Goal: Information Seeking & Learning: Check status

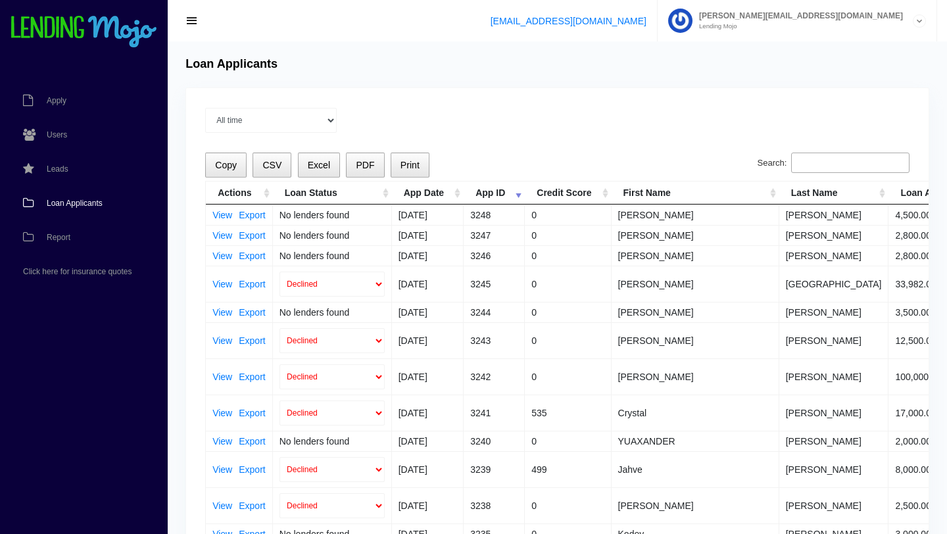
click at [78, 205] on span "Loan Applicants" at bounding box center [75, 203] width 56 height 8
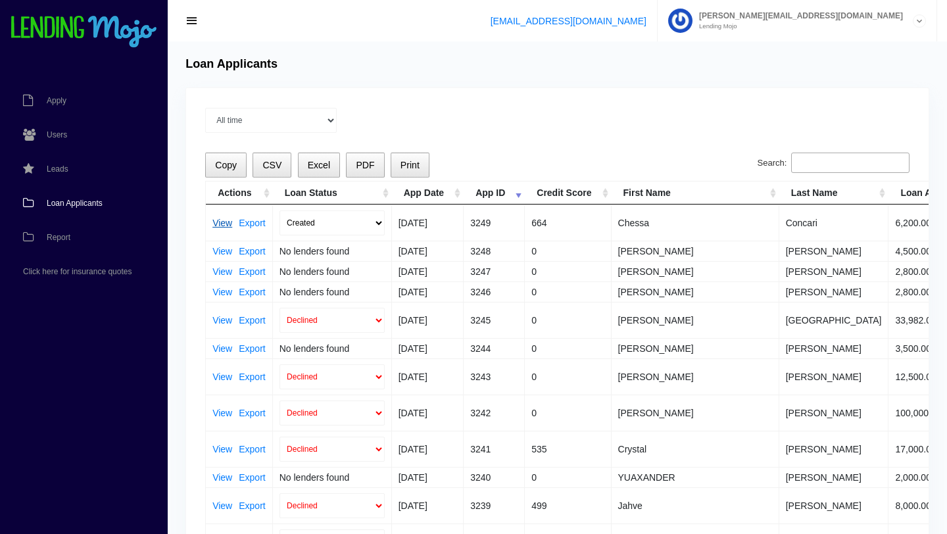
click at [222, 220] on link "View" at bounding box center [223, 222] width 20 height 9
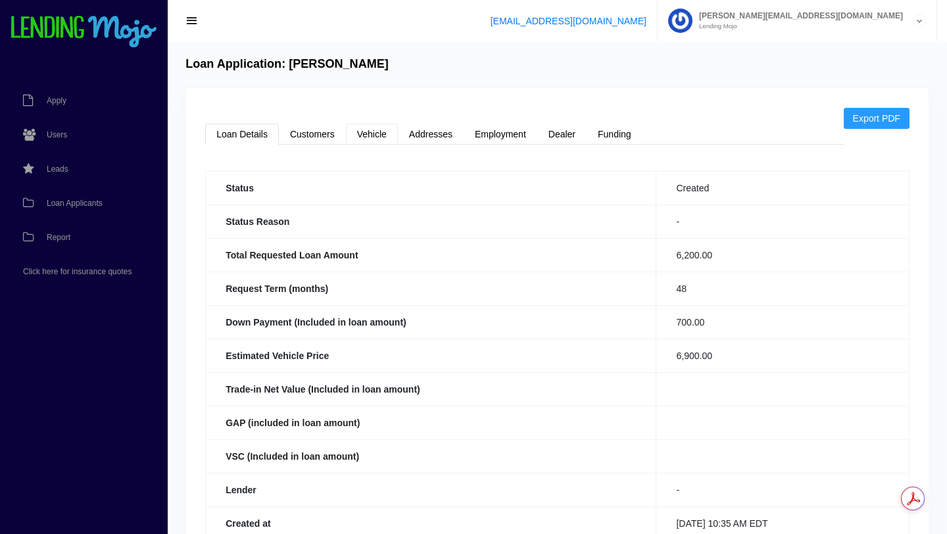
click at [375, 132] on link "Vehicle" at bounding box center [372, 134] width 52 height 21
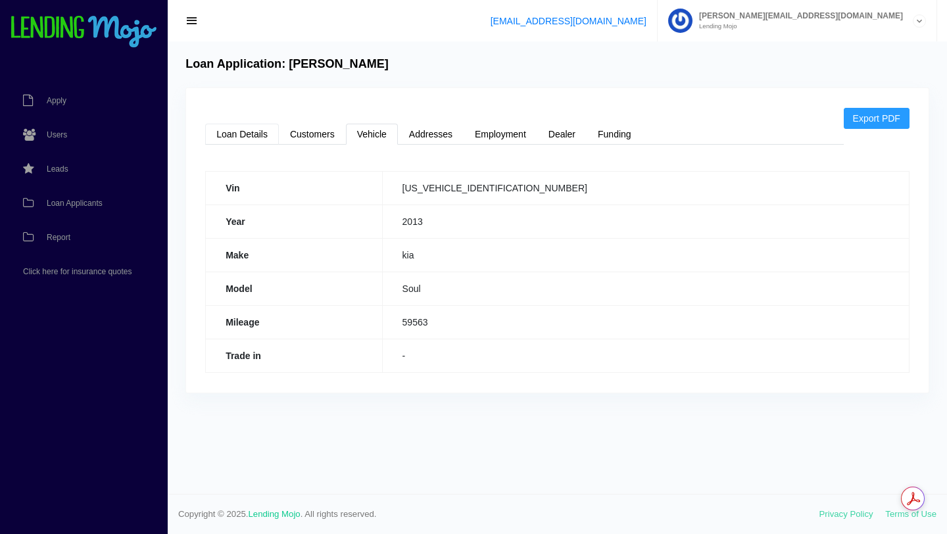
click at [235, 138] on link "Loan Details" at bounding box center [242, 134] width 74 height 21
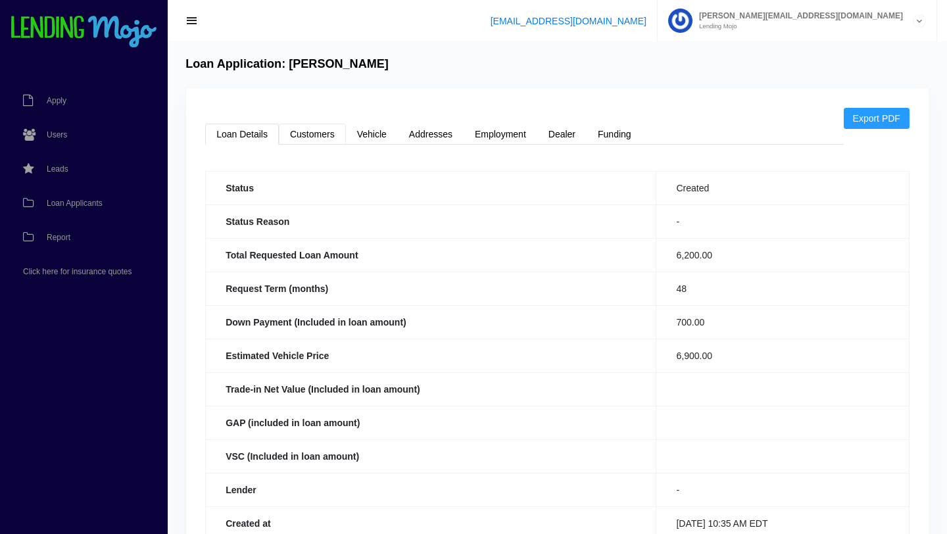
click at [316, 134] on link "Customers" at bounding box center [312, 134] width 67 height 21
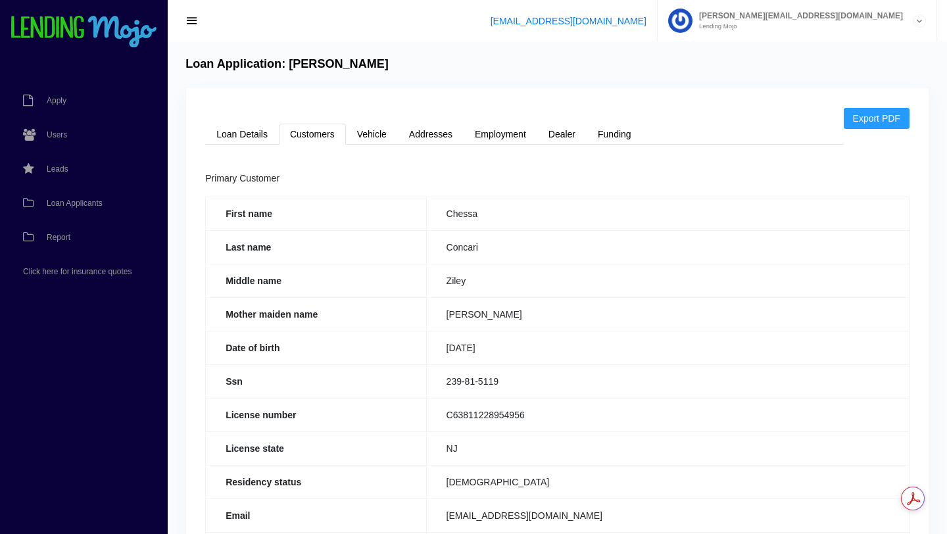
drag, startPoint x: 503, startPoint y: 382, endPoint x: 447, endPoint y: 386, distance: 56.1
click at [445, 387] on td "239-81-5119" at bounding box center [667, 381] width 483 height 34
drag, startPoint x: 500, startPoint y: 382, endPoint x: 447, endPoint y: 385, distance: 52.7
click at [447, 385] on td "239-81-5119" at bounding box center [667, 381] width 483 height 34
copy td "239-81-5119"
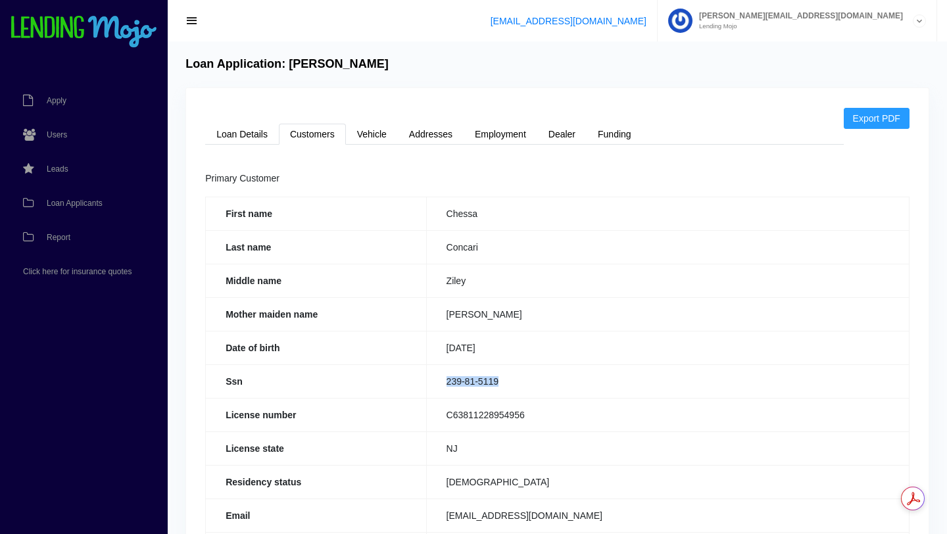
copy td "239-81-5119"
click at [239, 142] on link "Loan Details" at bounding box center [242, 134] width 74 height 21
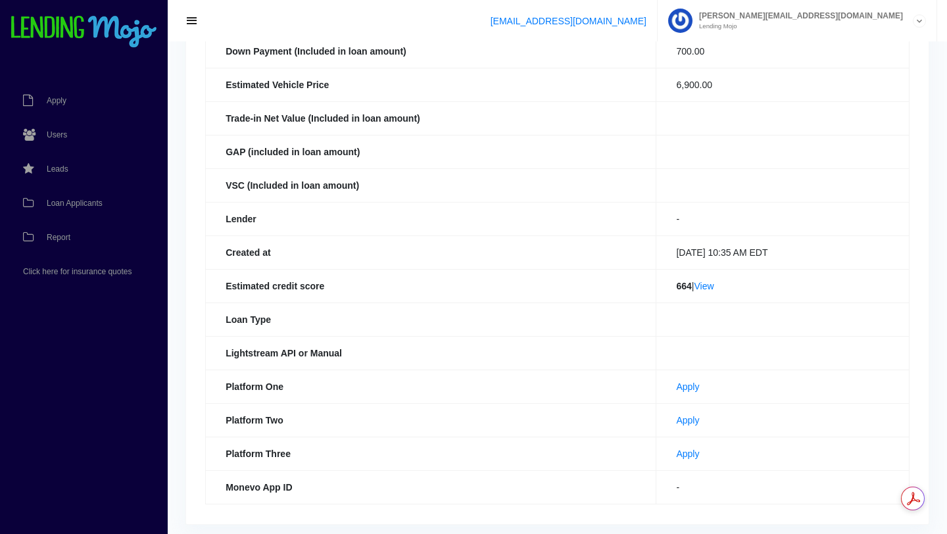
scroll to position [272, 0]
click at [697, 285] on link "View" at bounding box center [704, 285] width 20 height 11
